Goal: Find specific page/section

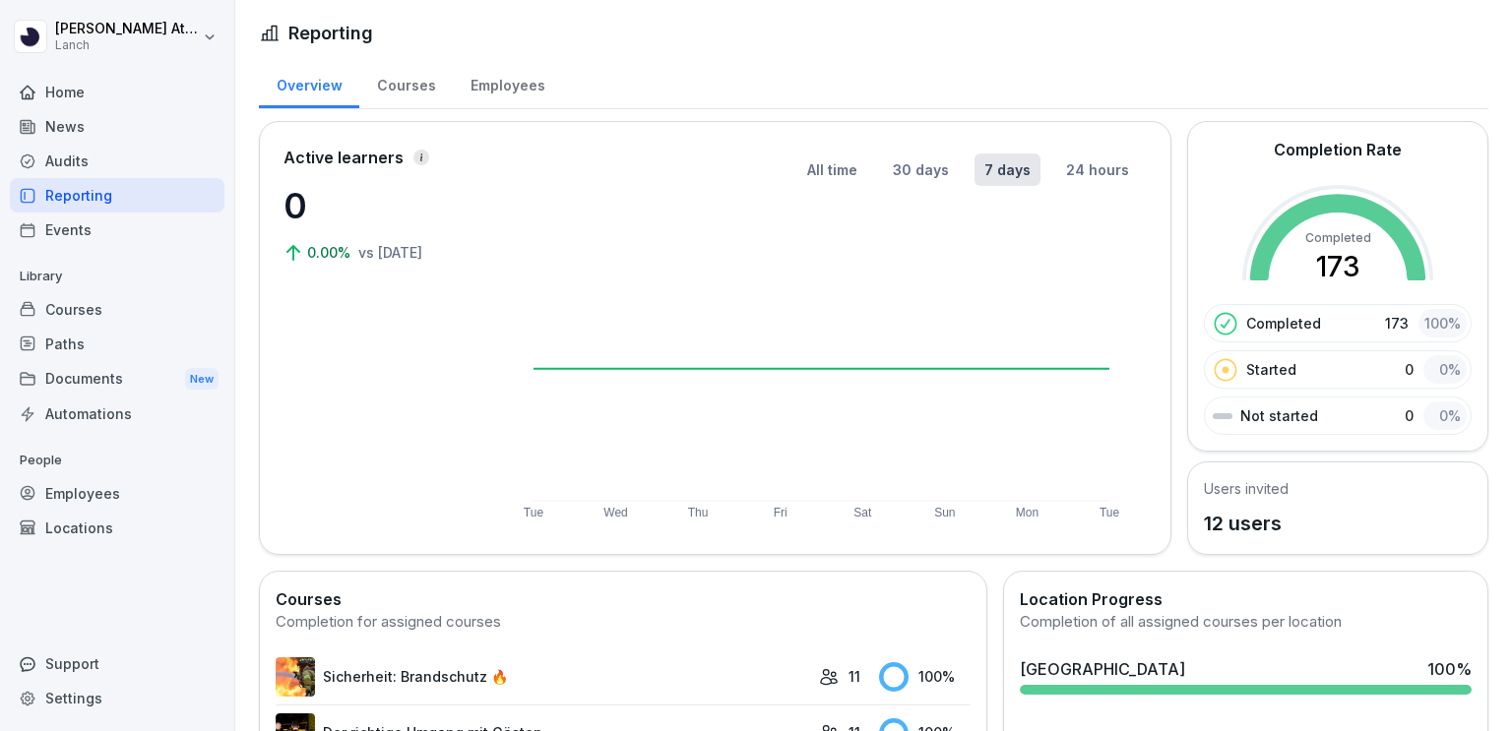
scroll to position [27, 0]
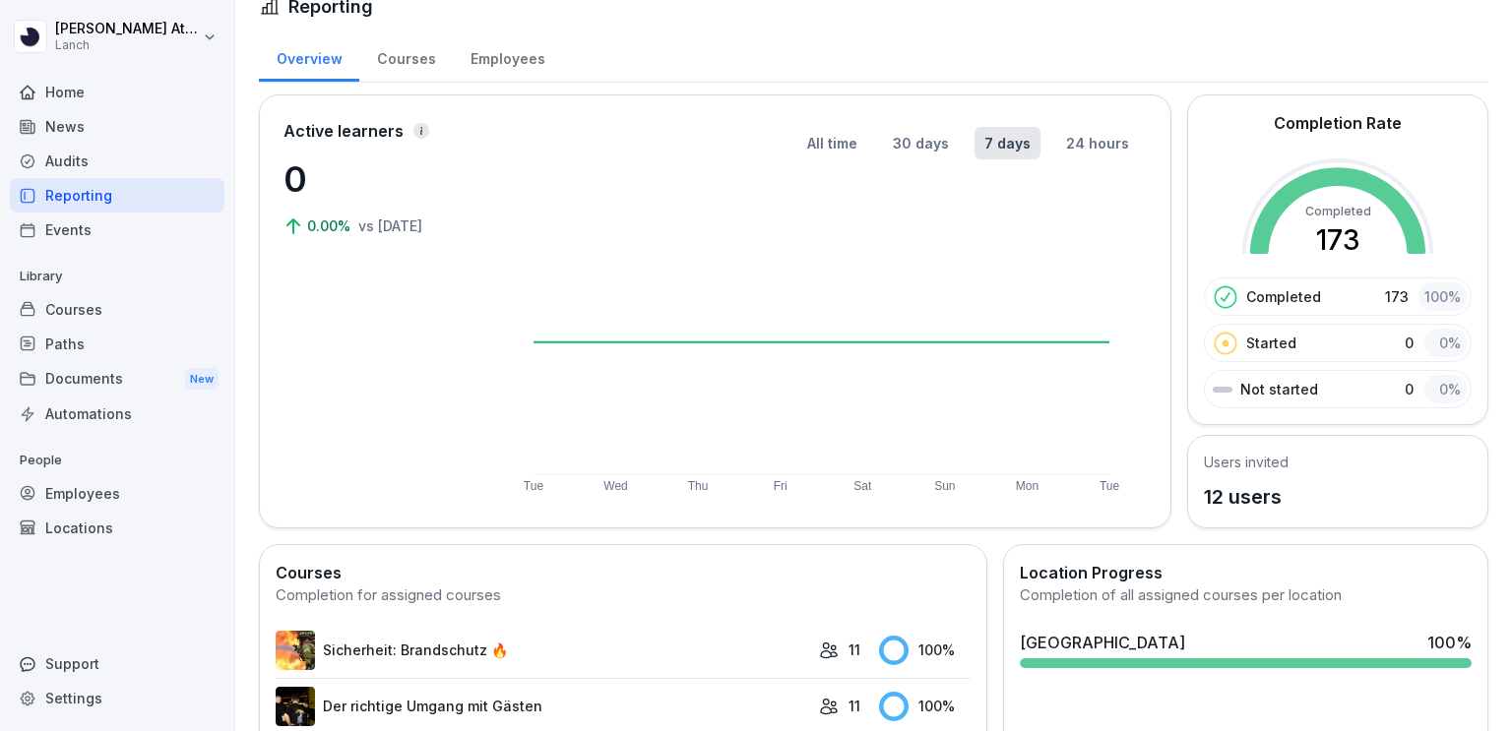
click at [52, 225] on div "Events" at bounding box center [117, 230] width 215 height 34
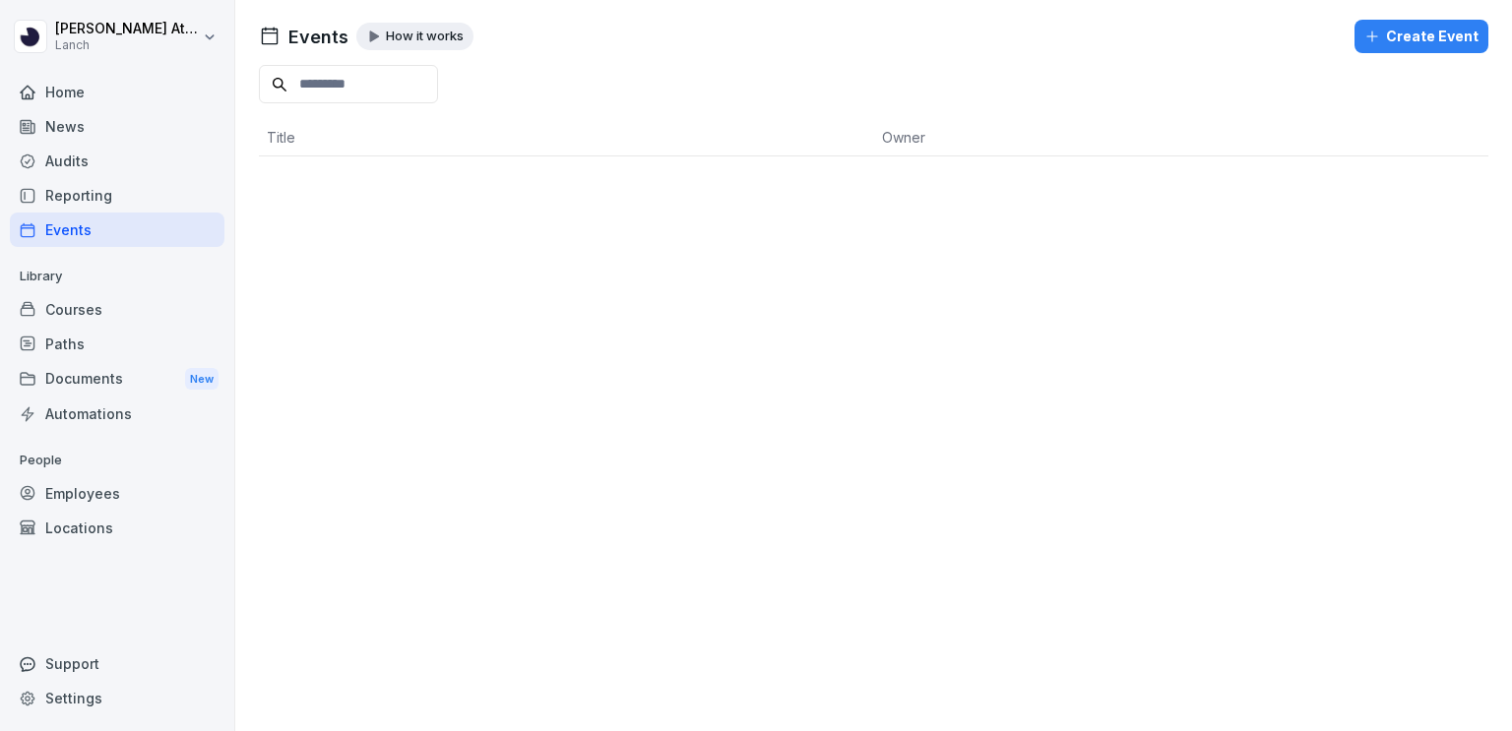
click at [70, 124] on div "News" at bounding box center [117, 126] width 215 height 34
